Goal: Check status: Check status

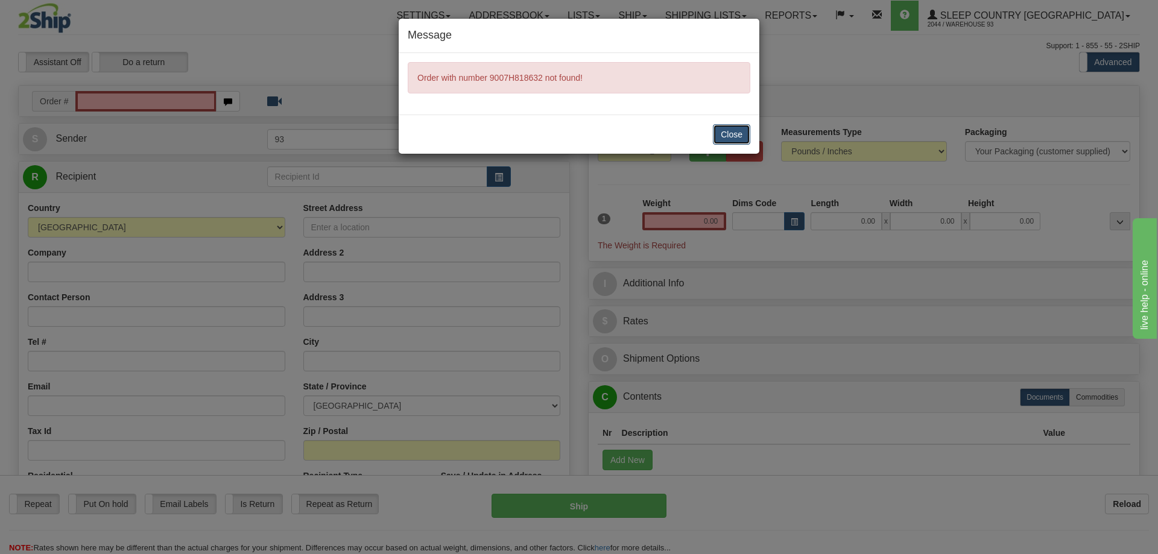
click at [729, 139] on button "Close" at bounding box center [731, 134] width 37 height 21
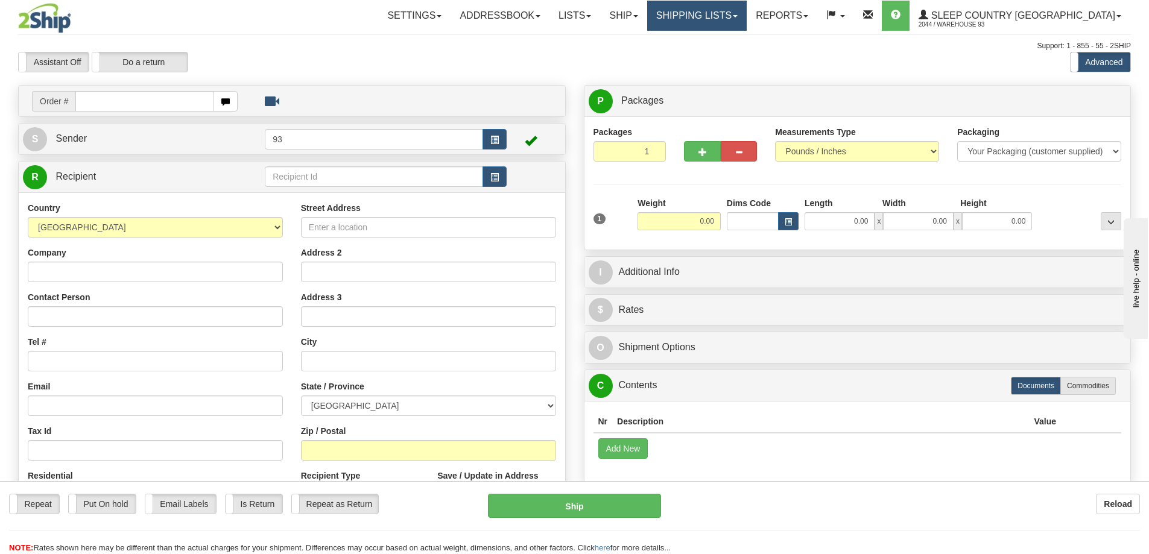
click at [747, 14] on link "Shipping lists" at bounding box center [697, 16] width 100 height 30
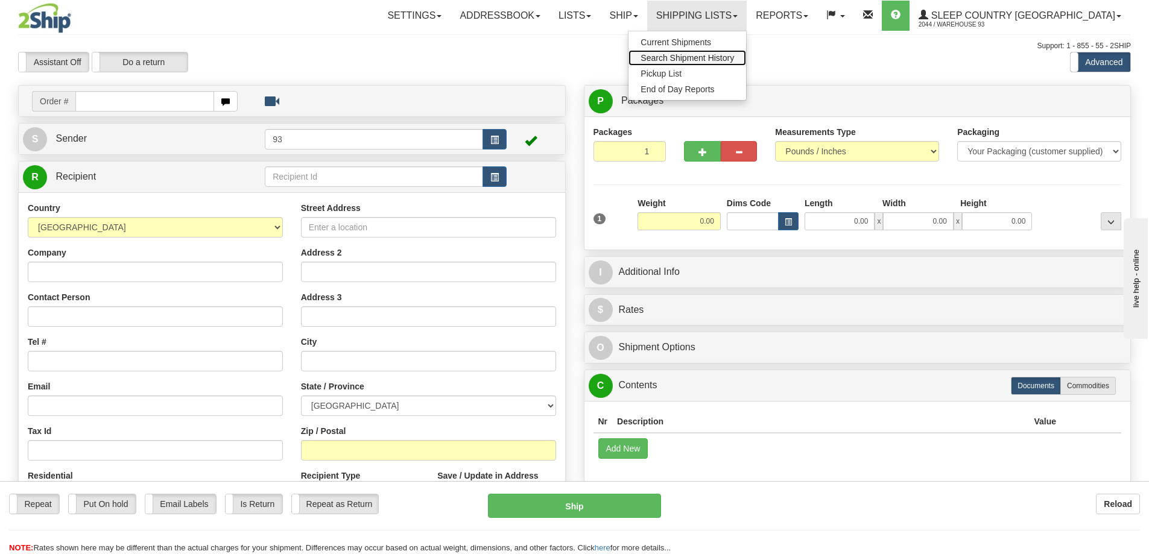
click at [734, 55] on span "Search Shipment History" at bounding box center [687, 58] width 93 height 10
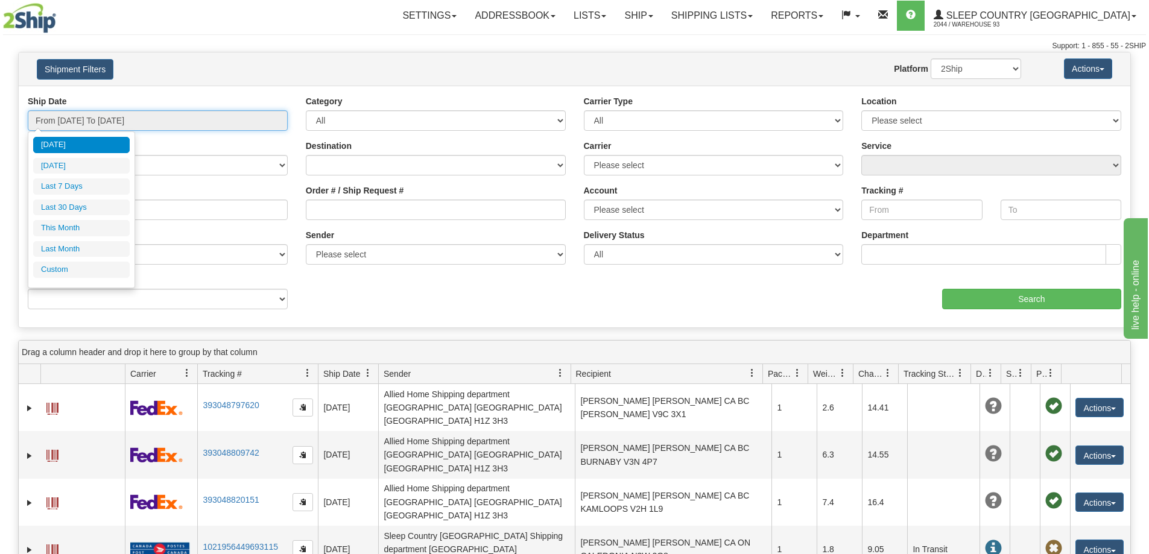
click at [101, 115] on input "From 09/09/2025 To 09/10/2025" at bounding box center [158, 120] width 260 height 21
click at [73, 242] on li "Last Month" at bounding box center [81, 249] width 96 height 16
type input "From 08/01/2025 To 08/31/2025"
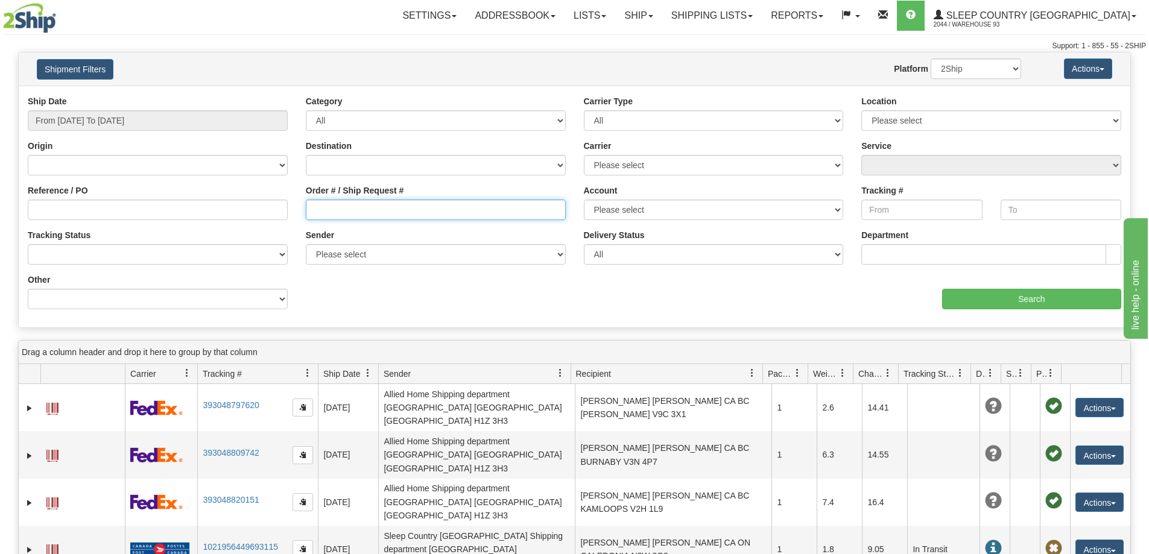
click at [324, 206] on input "Order # / Ship Request #" at bounding box center [436, 210] width 260 height 21
paste input "9000I055849"
type input "9000I055849"
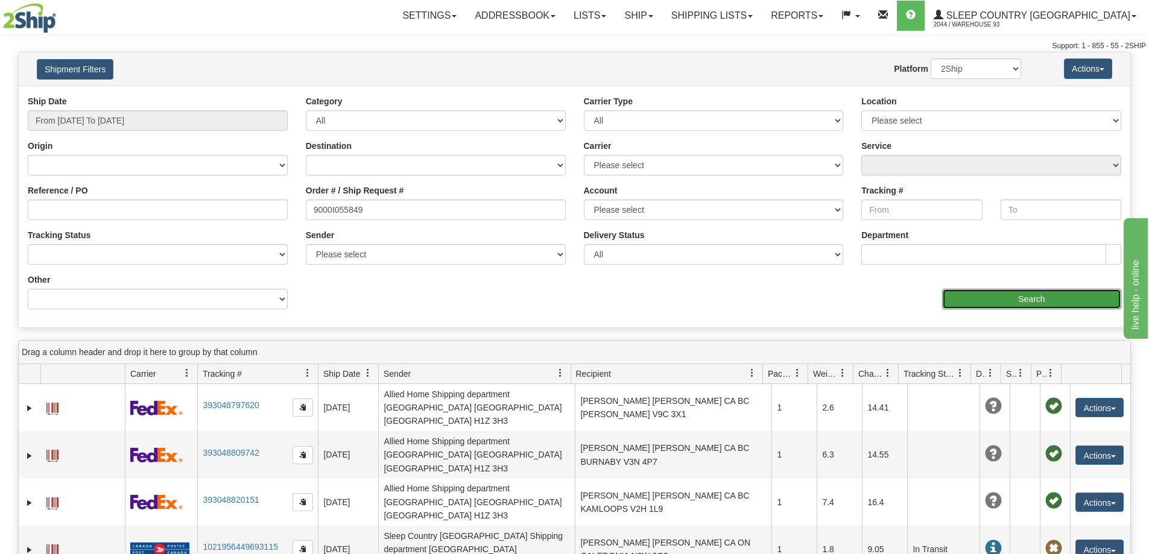
click at [1029, 293] on input "Search" at bounding box center [1031, 299] width 179 height 21
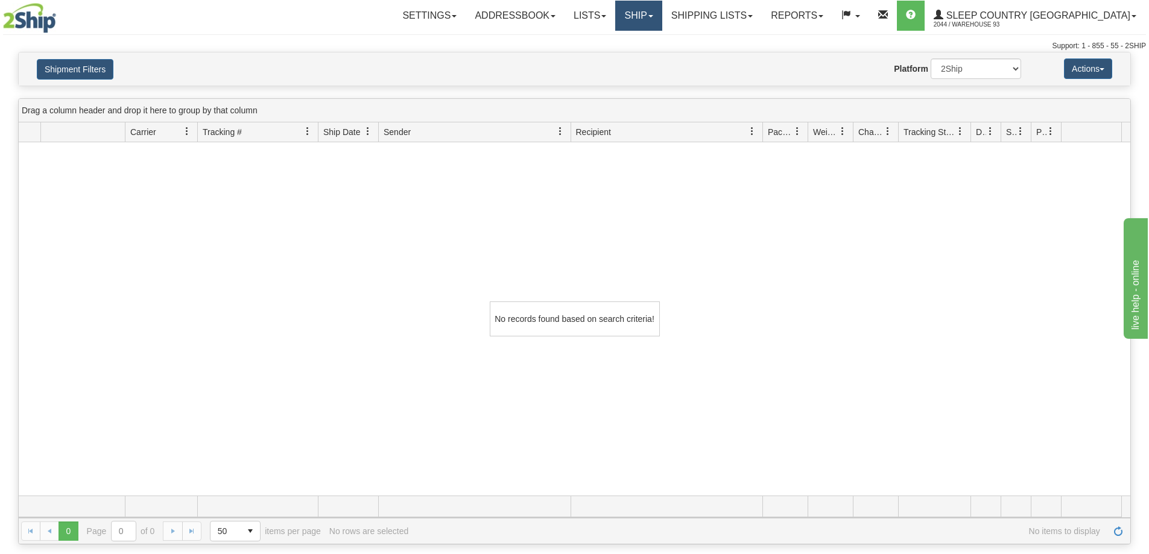
click at [662, 8] on link "Ship" at bounding box center [638, 16] width 46 height 30
click at [615, 13] on link "Lists" at bounding box center [590, 16] width 51 height 30
click at [662, 11] on link "Ship" at bounding box center [638, 16] width 46 height 30
click at [762, 11] on link "Shipping lists" at bounding box center [712, 16] width 100 height 30
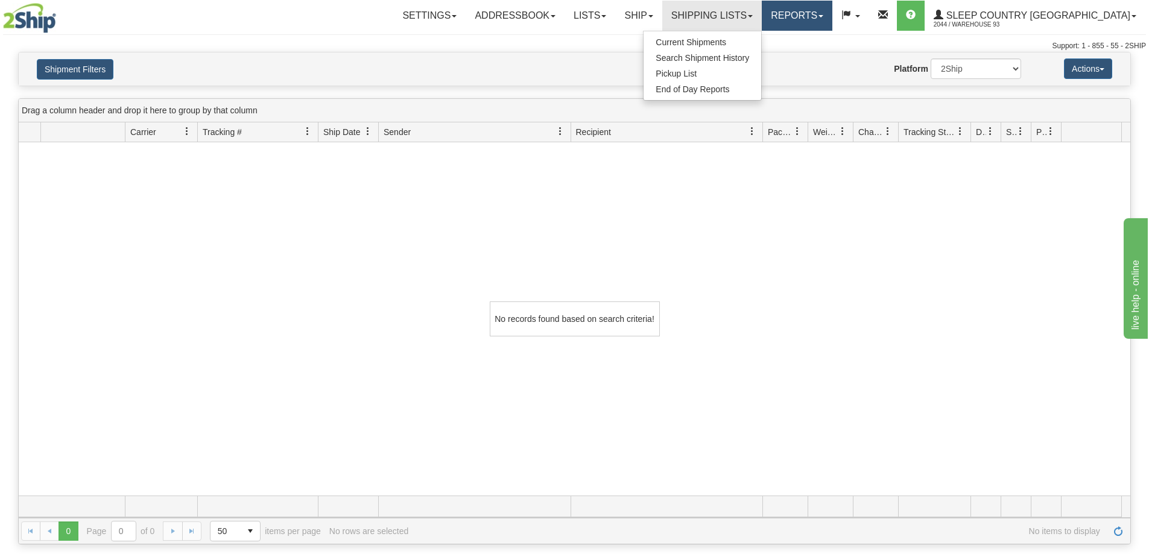
click at [832, 13] on link "Reports" at bounding box center [797, 16] width 71 height 30
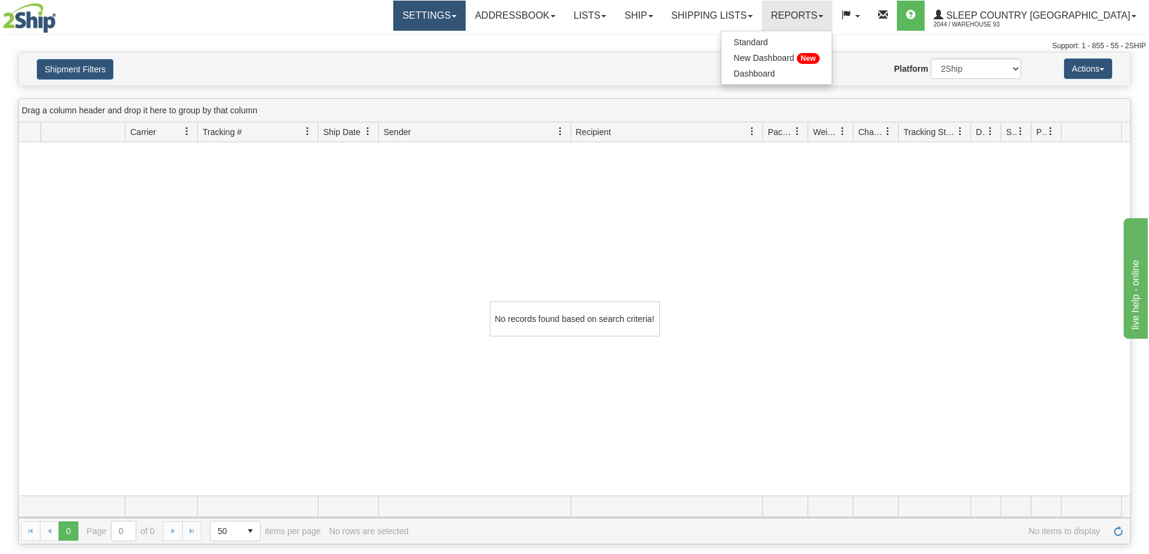
click at [466, 11] on link "Settings" at bounding box center [429, 16] width 72 height 30
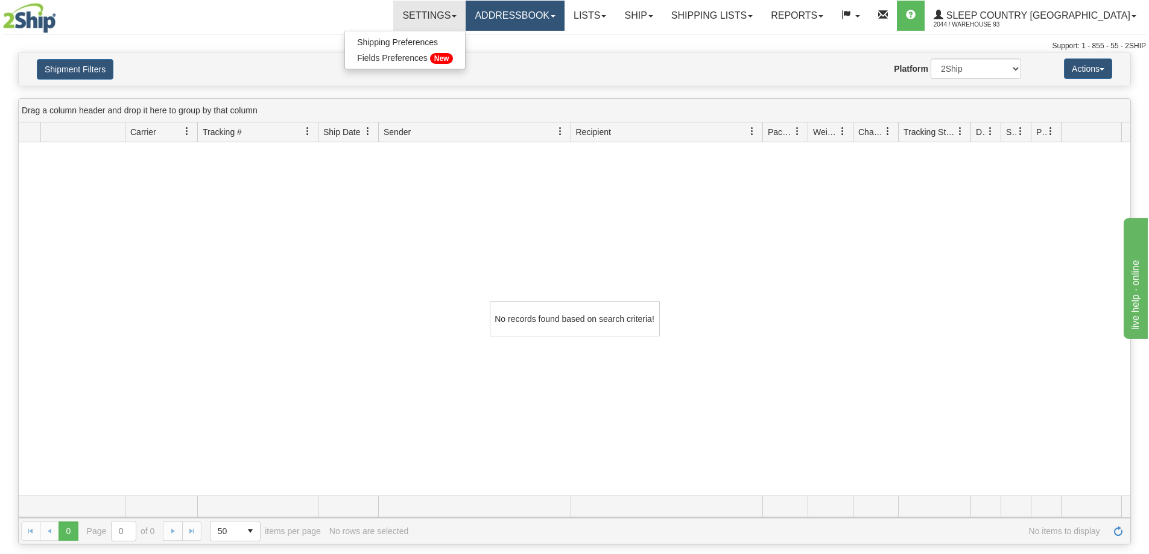
click at [565, 12] on link "Addressbook" at bounding box center [515, 16] width 99 height 30
